Goal: Transaction & Acquisition: Purchase product/service

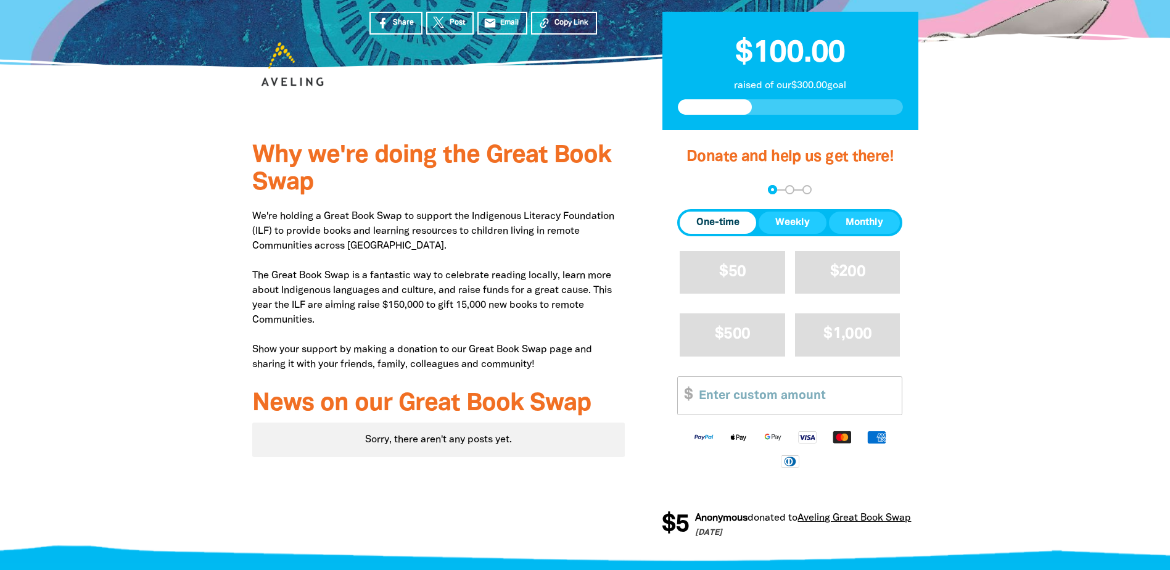
scroll to position [247, 0]
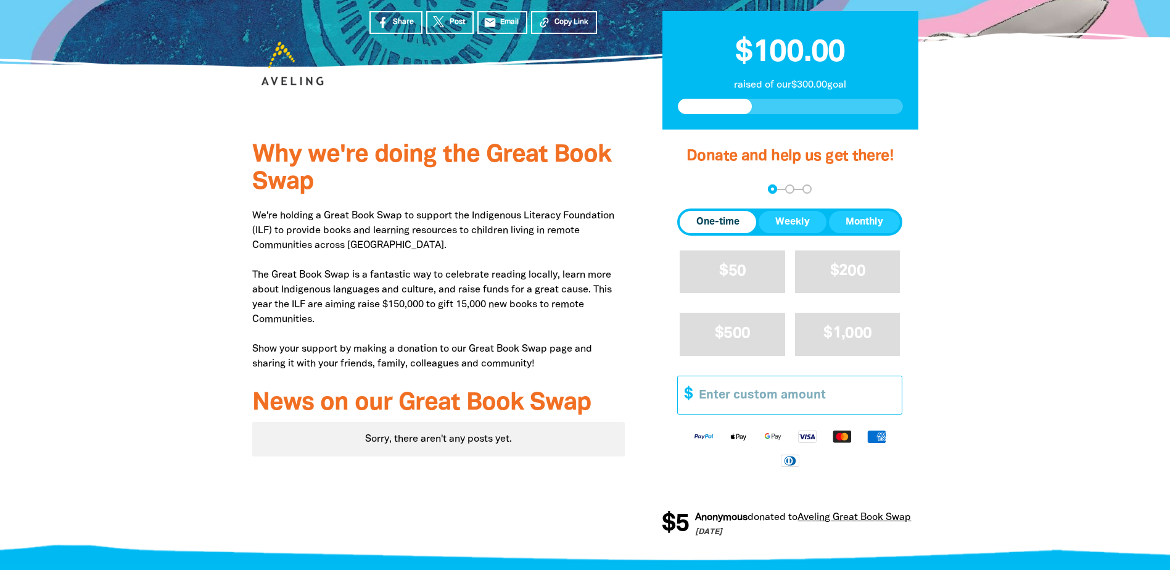
click at [731, 395] on input "Other Amount" at bounding box center [796, 395] width 212 height 38
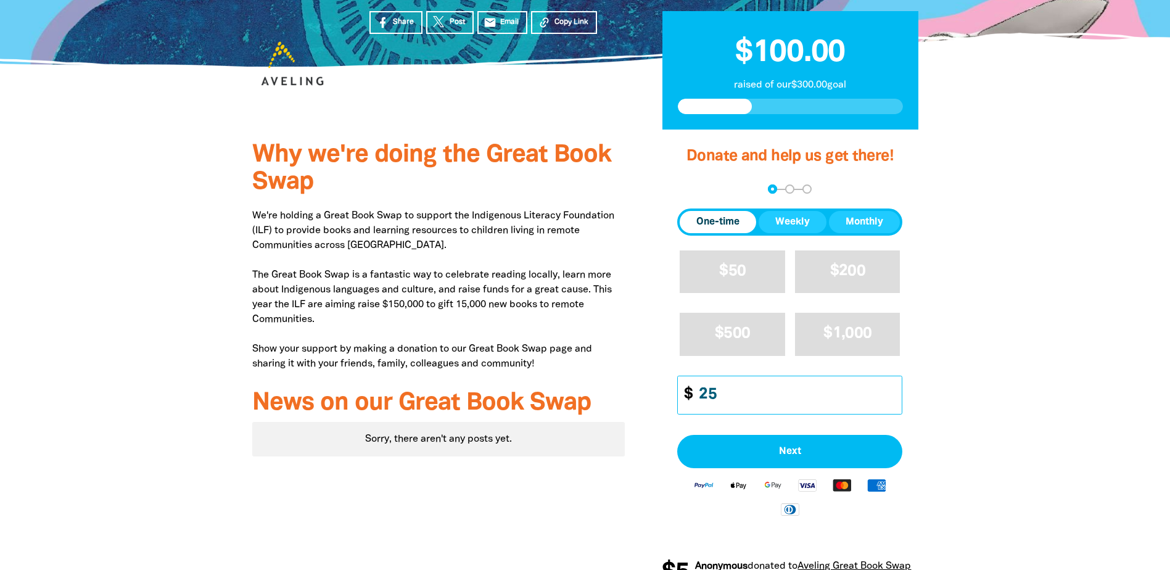
type input "25"
click at [1030, 347] on div at bounding box center [585, 367] width 1170 height 475
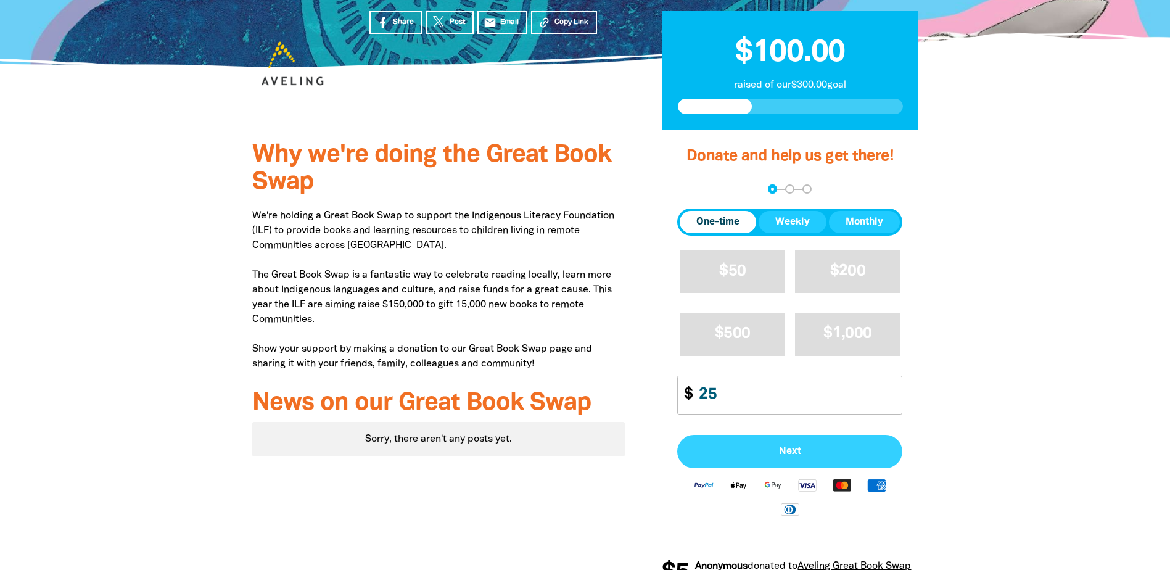
click at [793, 448] on span "Next" at bounding box center [790, 452] width 198 height 10
select select "AU"
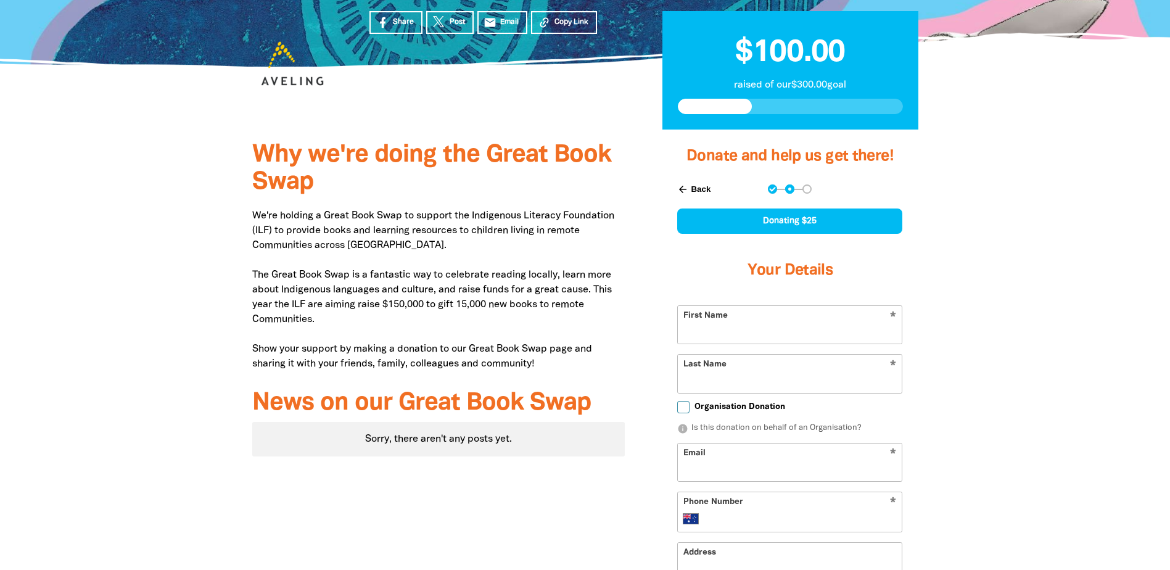
click at [759, 323] on input "First Name" at bounding box center [790, 325] width 224 height 38
type input "[PERSON_NAME]"
click at [996, 351] on div at bounding box center [585, 454] width 1170 height 649
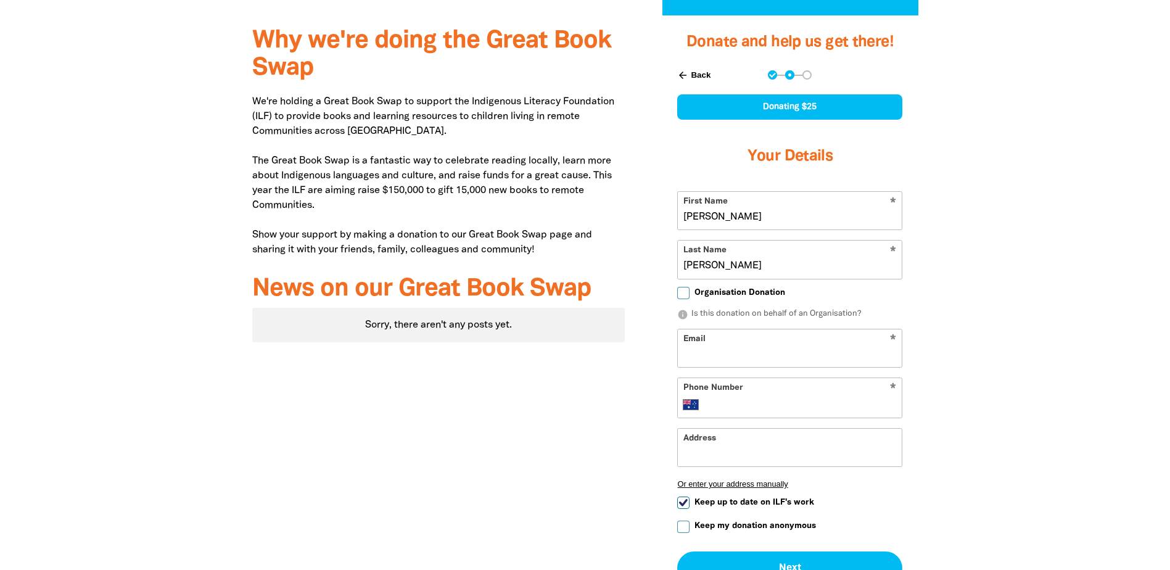
scroll to position [370, 0]
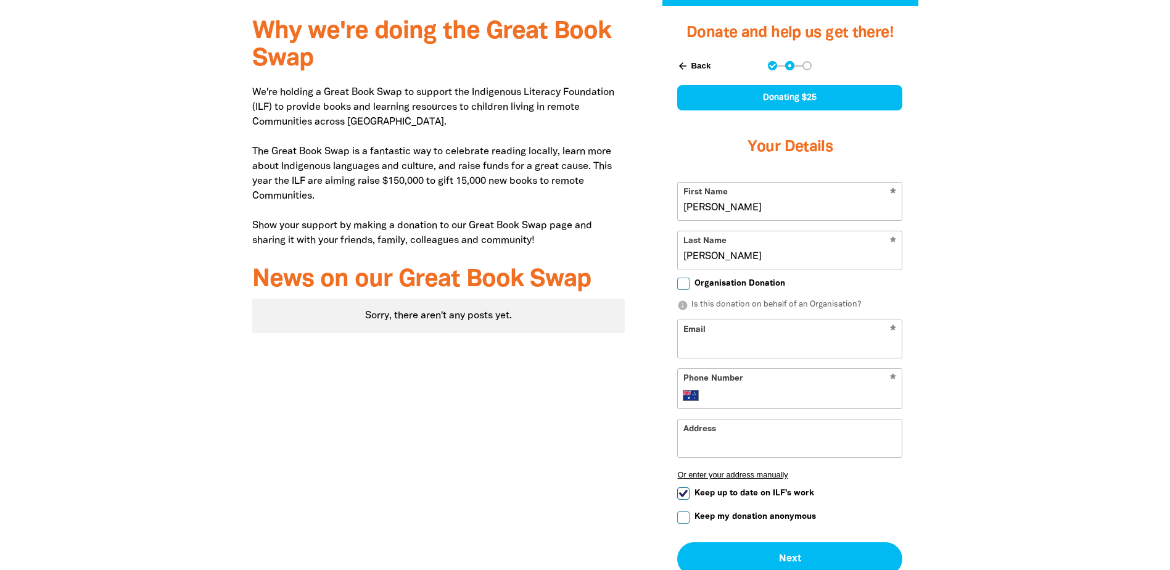
click at [707, 347] on input "Email" at bounding box center [790, 339] width 224 height 38
type input "[EMAIL_ADDRESS][DOMAIN_NAME]"
click at [787, 381] on div "* Phone Number International [GEOGRAPHIC_DATA] [GEOGRAPHIC_DATA] [GEOGRAPHIC_DA…" at bounding box center [789, 388] width 225 height 41
drag, startPoint x: 781, startPoint y: 385, endPoint x: 763, endPoint y: 391, distance: 18.7
click at [780, 386] on div "* Phone Number International [GEOGRAPHIC_DATA] [GEOGRAPHIC_DATA] [GEOGRAPHIC_DA…" at bounding box center [789, 388] width 225 height 41
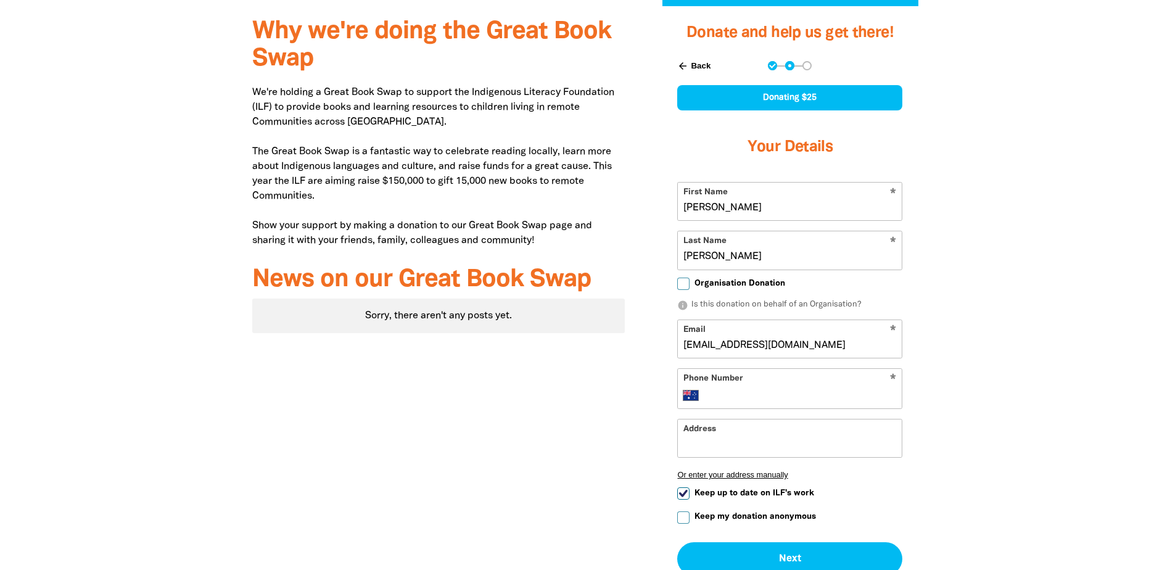
click at [758, 392] on input "Phone Number" at bounding box center [802, 395] width 189 height 15
type input "0435 933 668"
click at [727, 452] on input "Address" at bounding box center [790, 439] width 224 height 38
click at [964, 436] on div at bounding box center [585, 331] width 1170 height 650
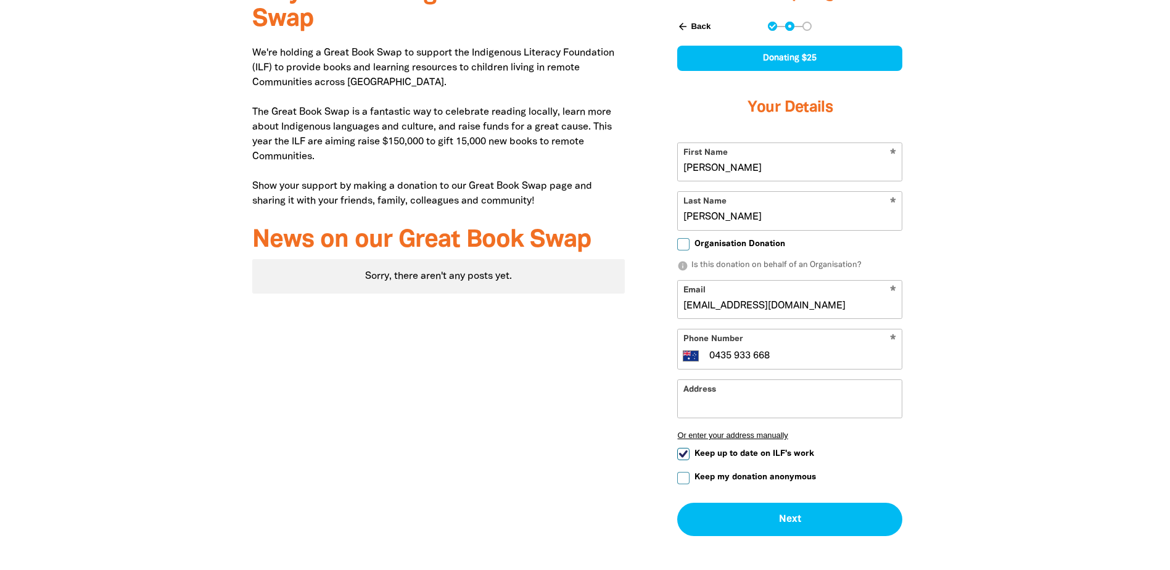
scroll to position [432, 0]
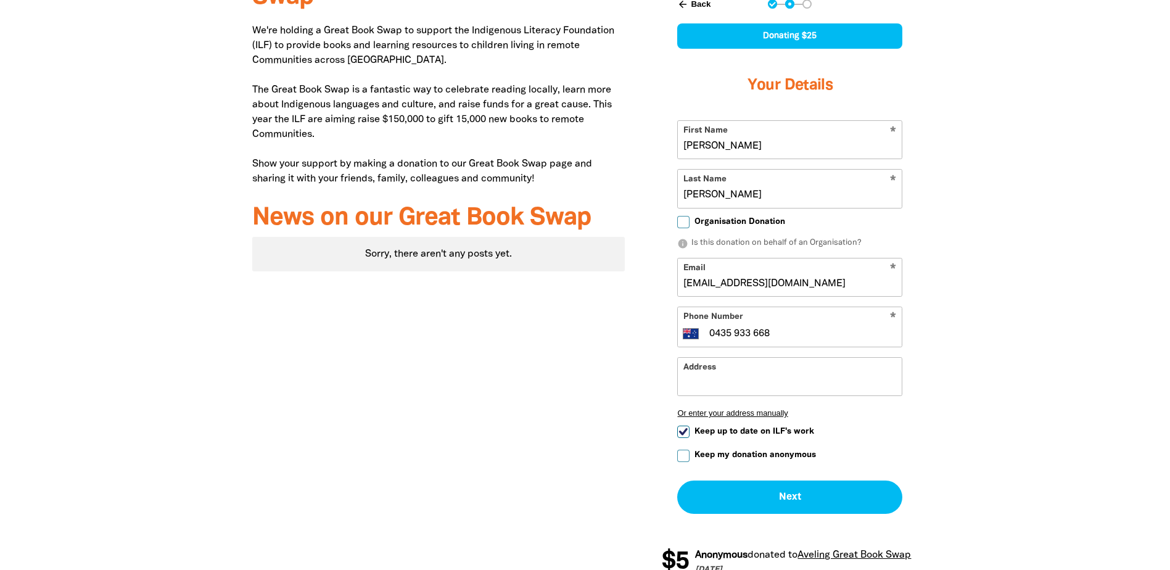
click at [683, 434] on input "Keep up to date on ILF's work" at bounding box center [683, 432] width 12 height 12
checkbox input "false"
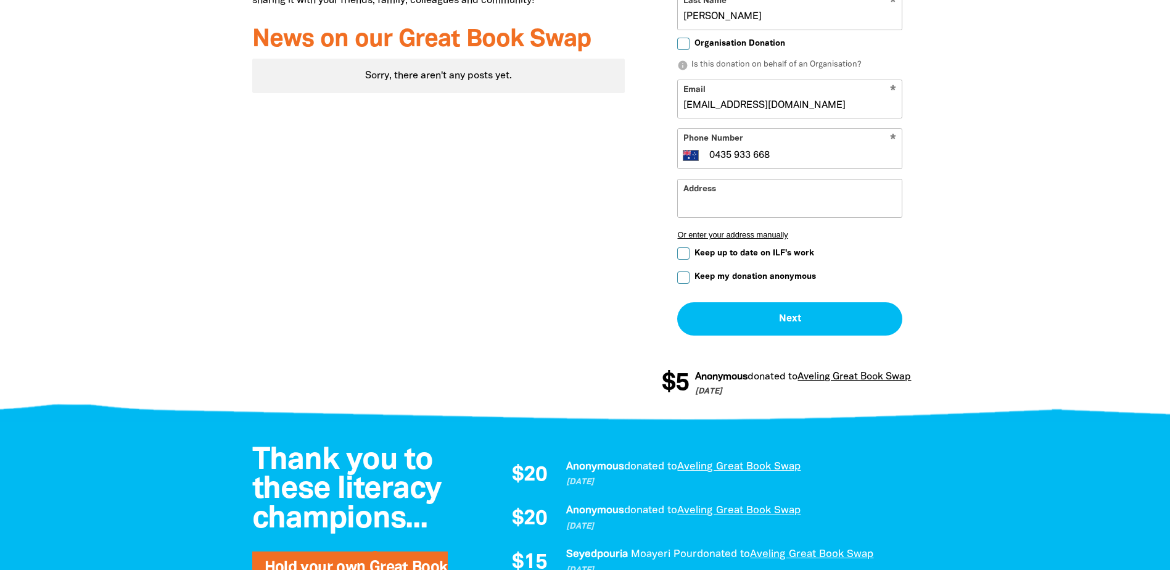
scroll to position [617, 0]
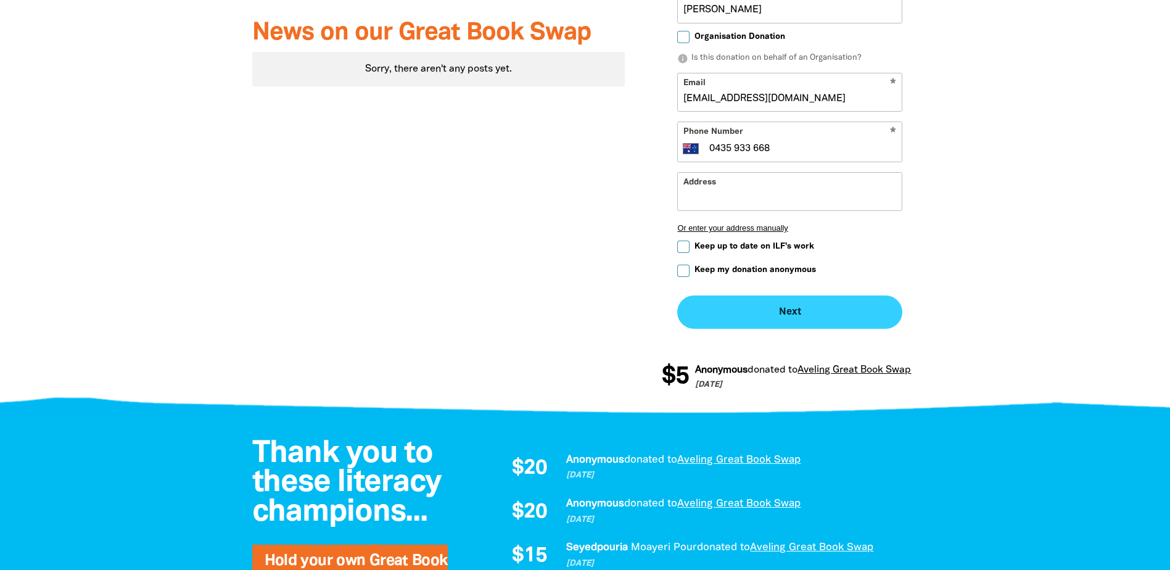
click at [803, 311] on button "Next chevron_right" at bounding box center [789, 312] width 225 height 33
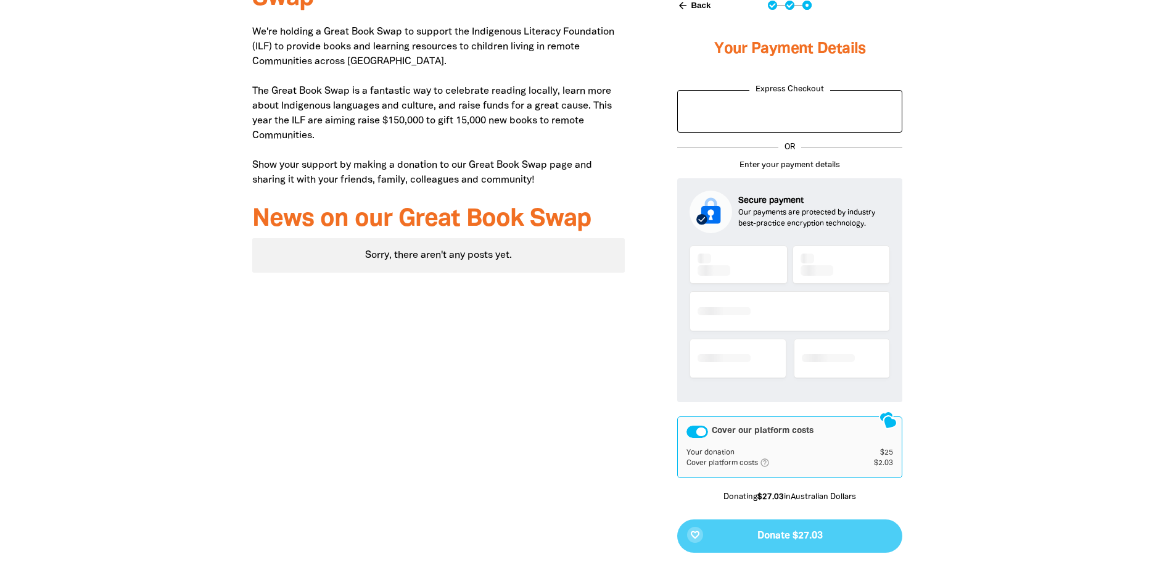
scroll to position [404, 0]
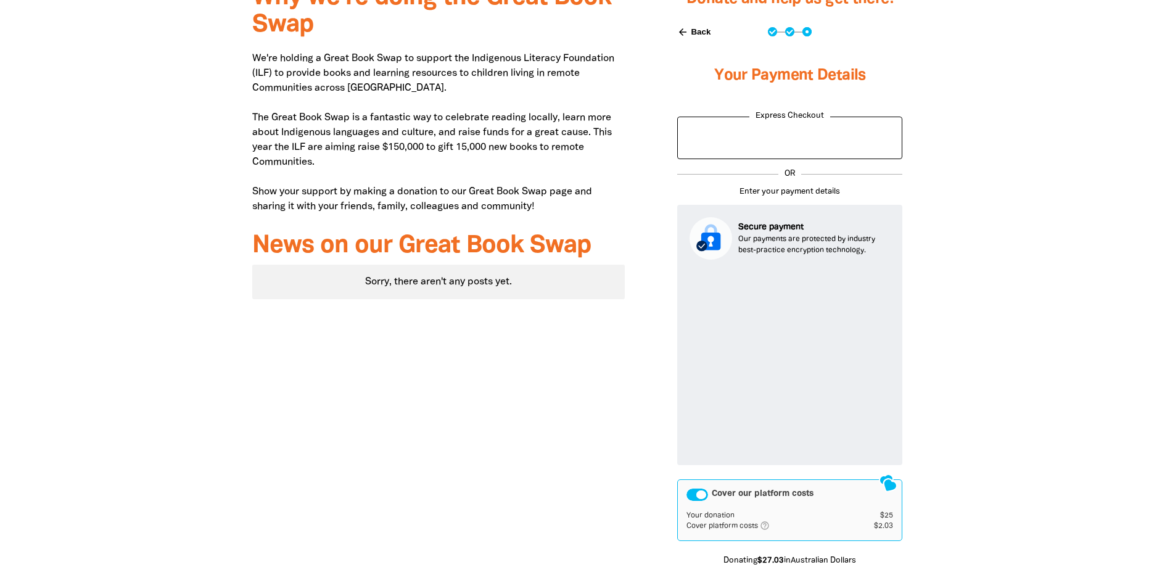
click at [1104, 214] on div at bounding box center [585, 333] width 1170 height 722
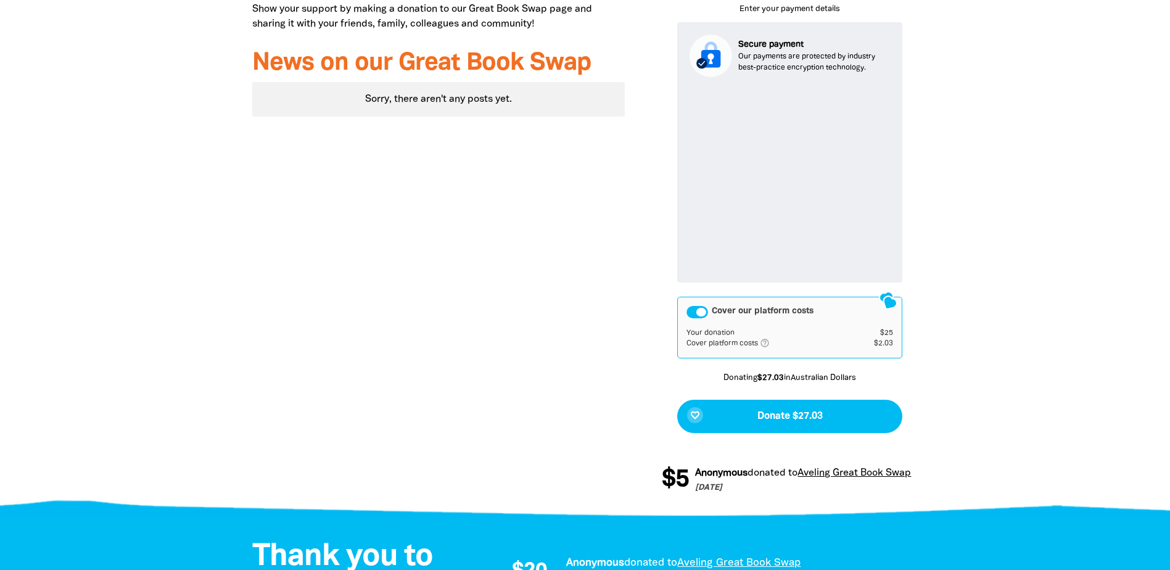
scroll to position [589, 0]
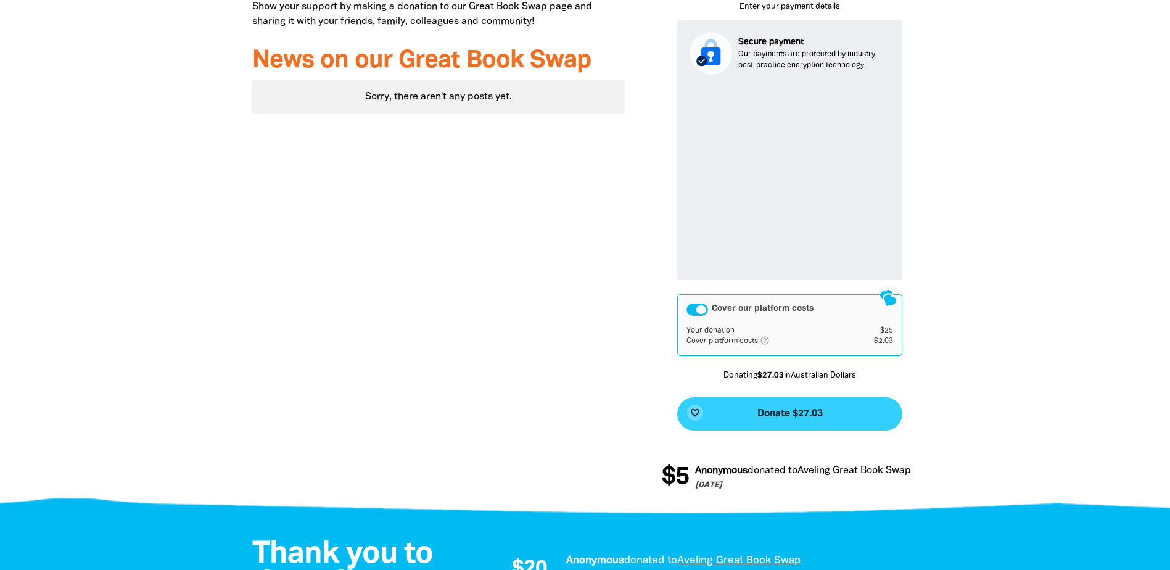
click at [784, 412] on span "Donate $27.03" at bounding box center [790, 414] width 65 height 10
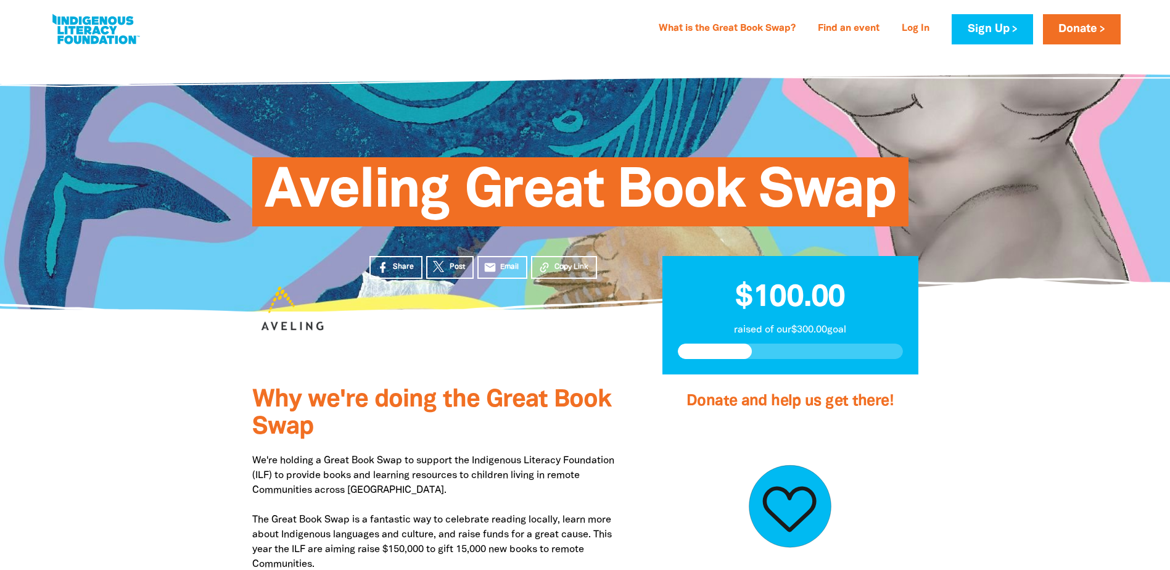
scroll to position [0, 0]
